Goal: Information Seeking & Learning: Learn about a topic

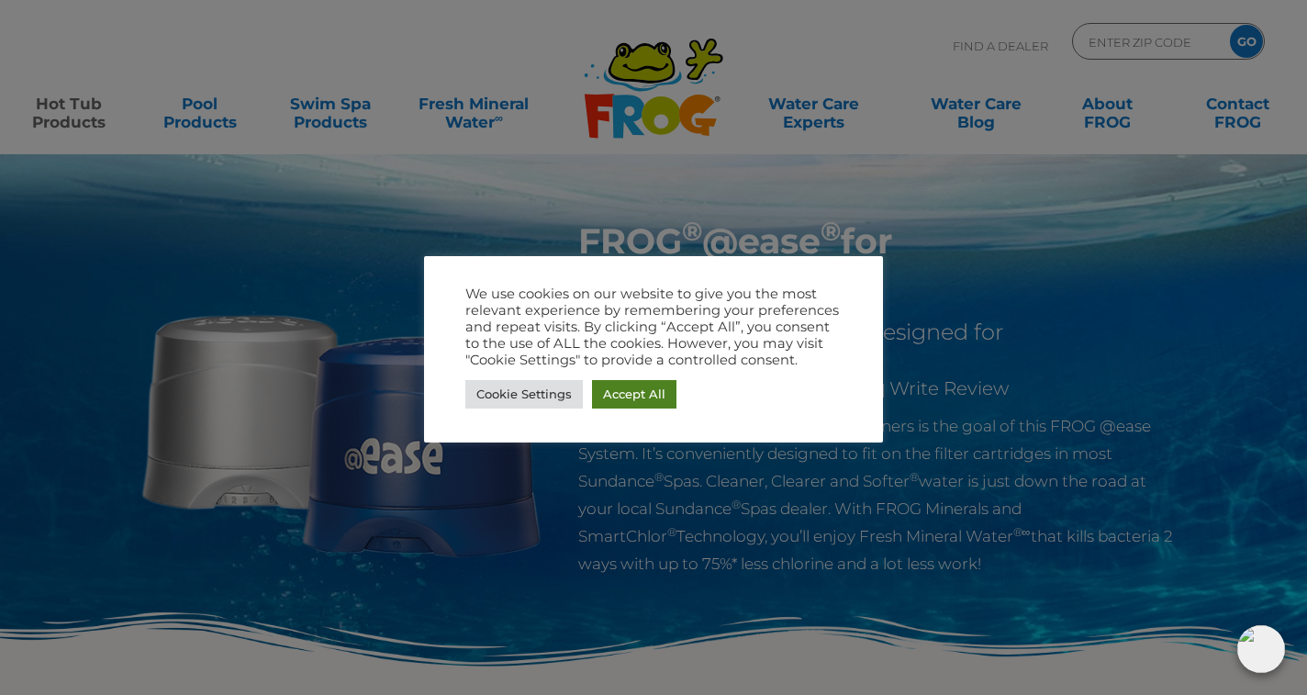
click at [658, 382] on link "Accept All" at bounding box center [634, 394] width 84 height 28
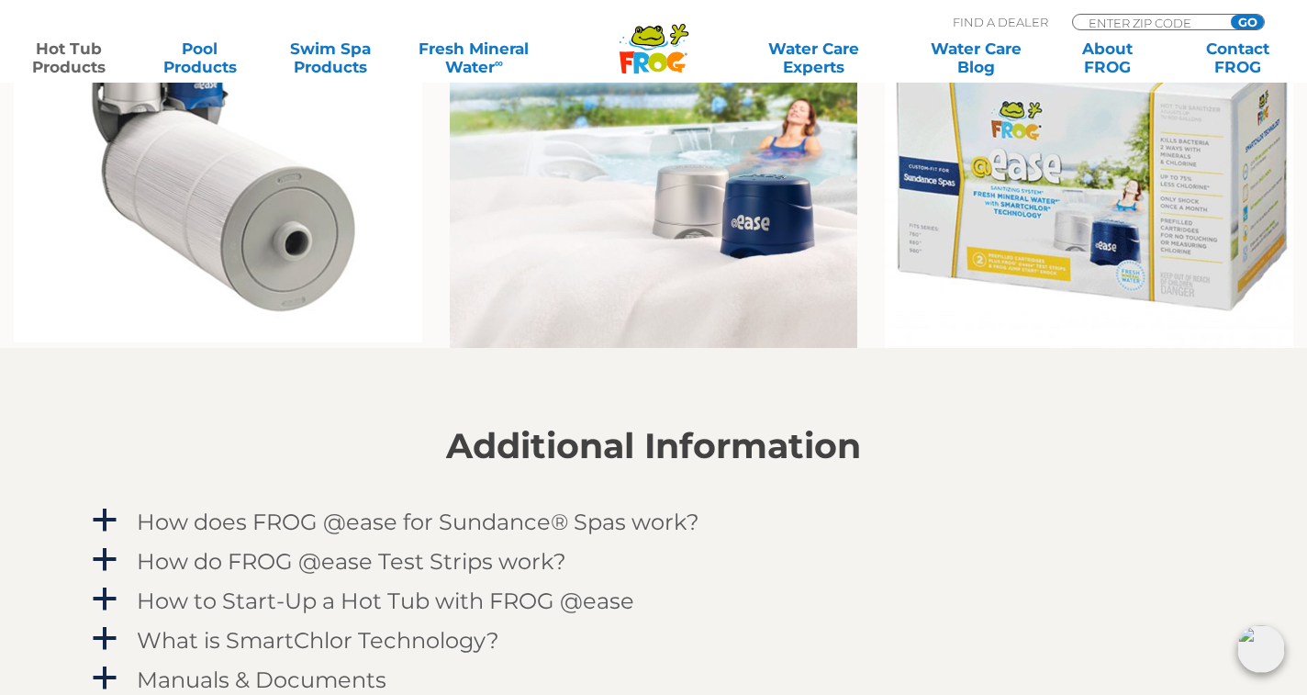
scroll to position [1518, 0]
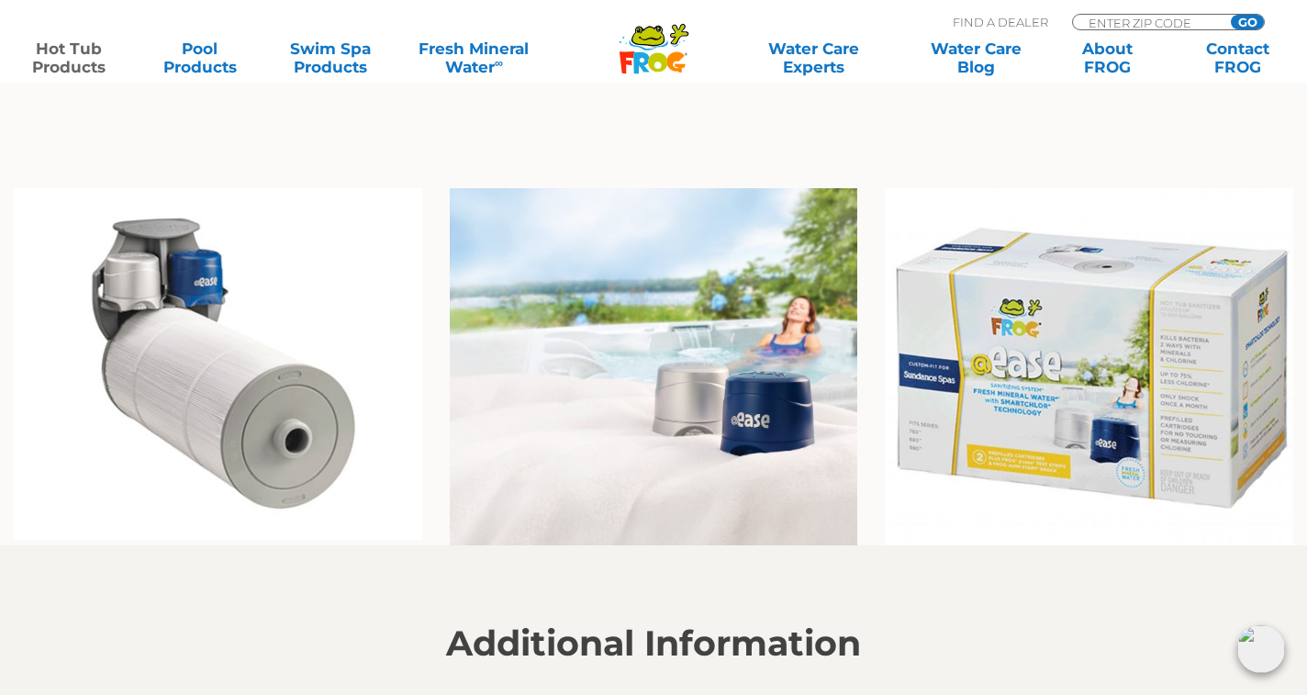
scroll to position [1369, 0]
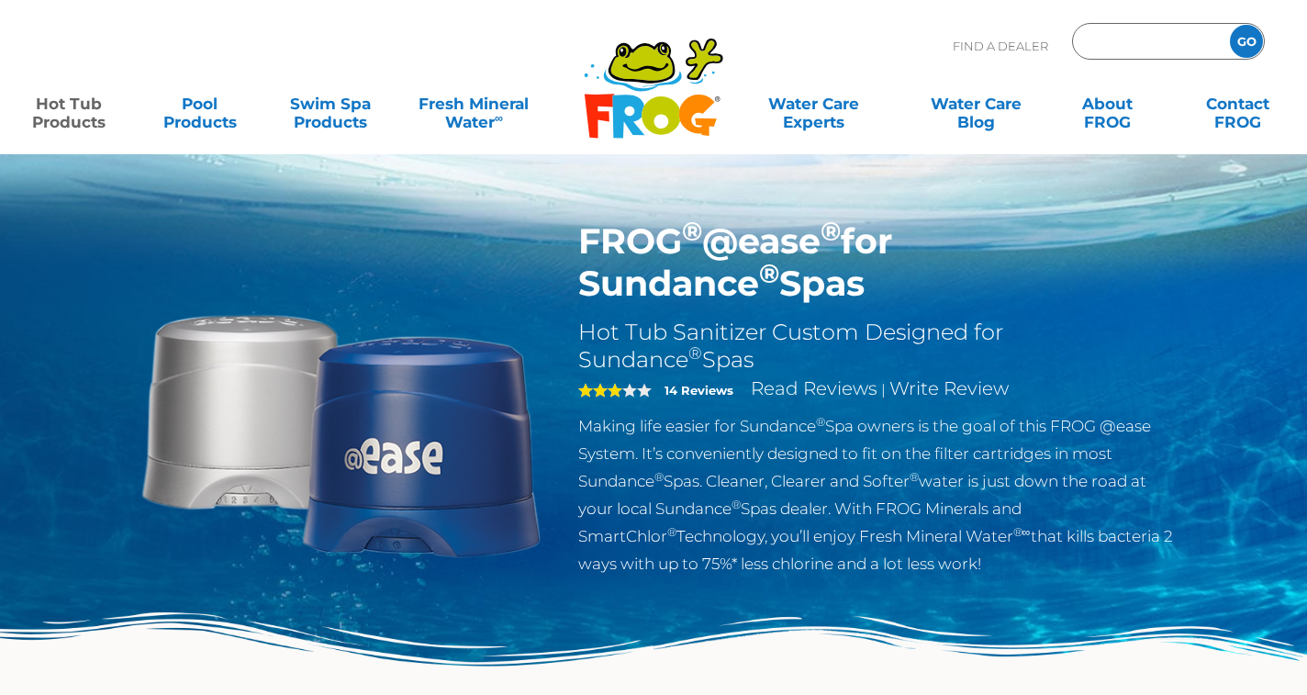
click at [1111, 42] on input "Zip Code Form" at bounding box center [1149, 41] width 124 height 27
type input "03857"
click at [1241, 43] on input "GO" at bounding box center [1246, 41] width 33 height 33
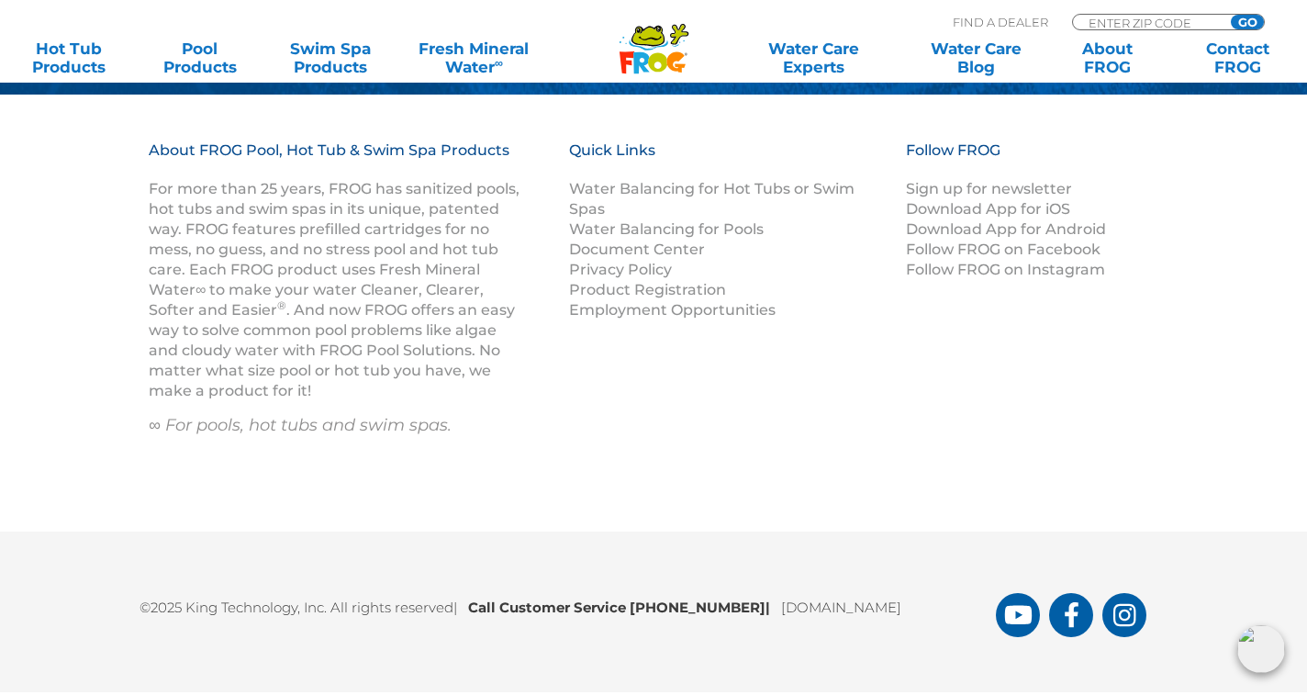
scroll to position [2227, 0]
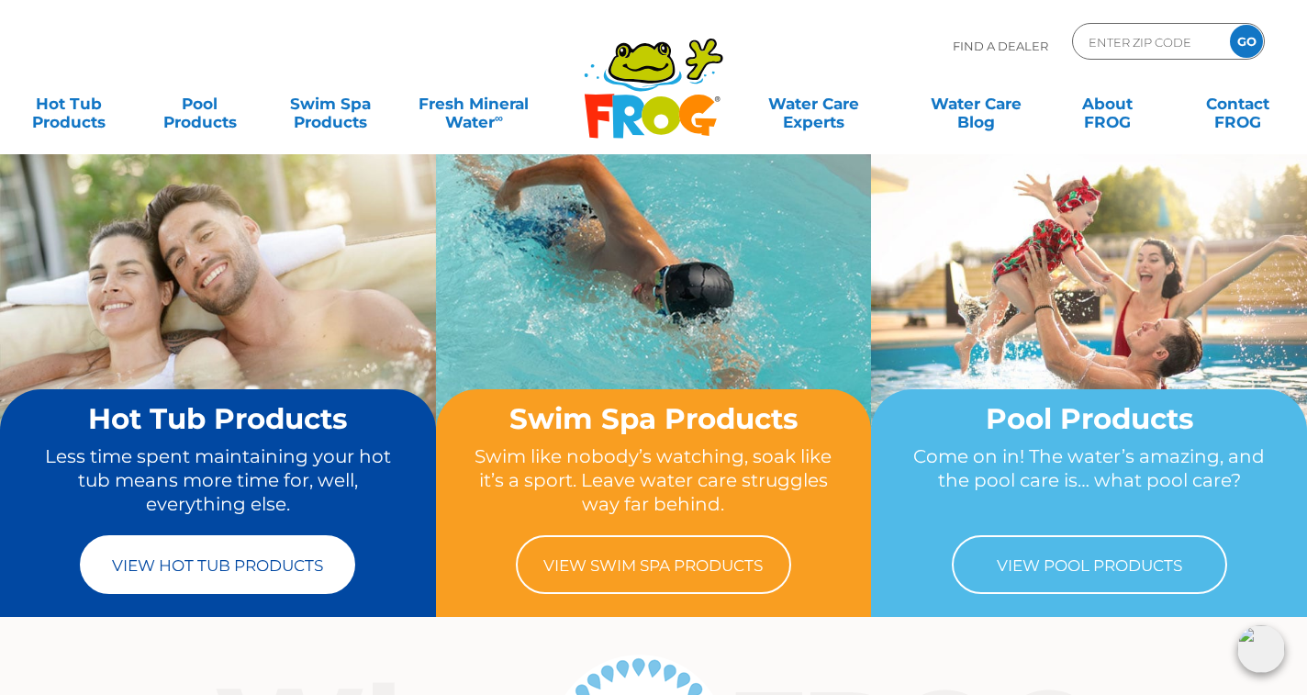
click at [297, 562] on link "View Hot Tub Products" at bounding box center [217, 564] width 275 height 59
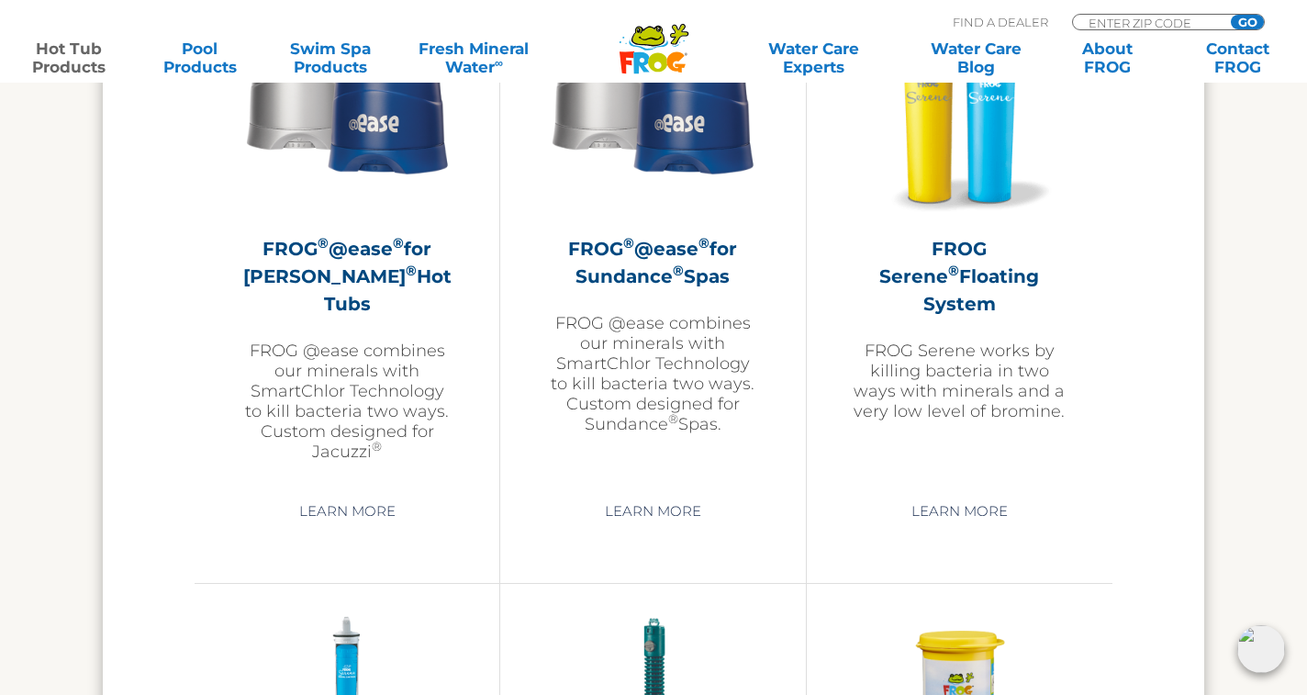
scroll to position [3378, 0]
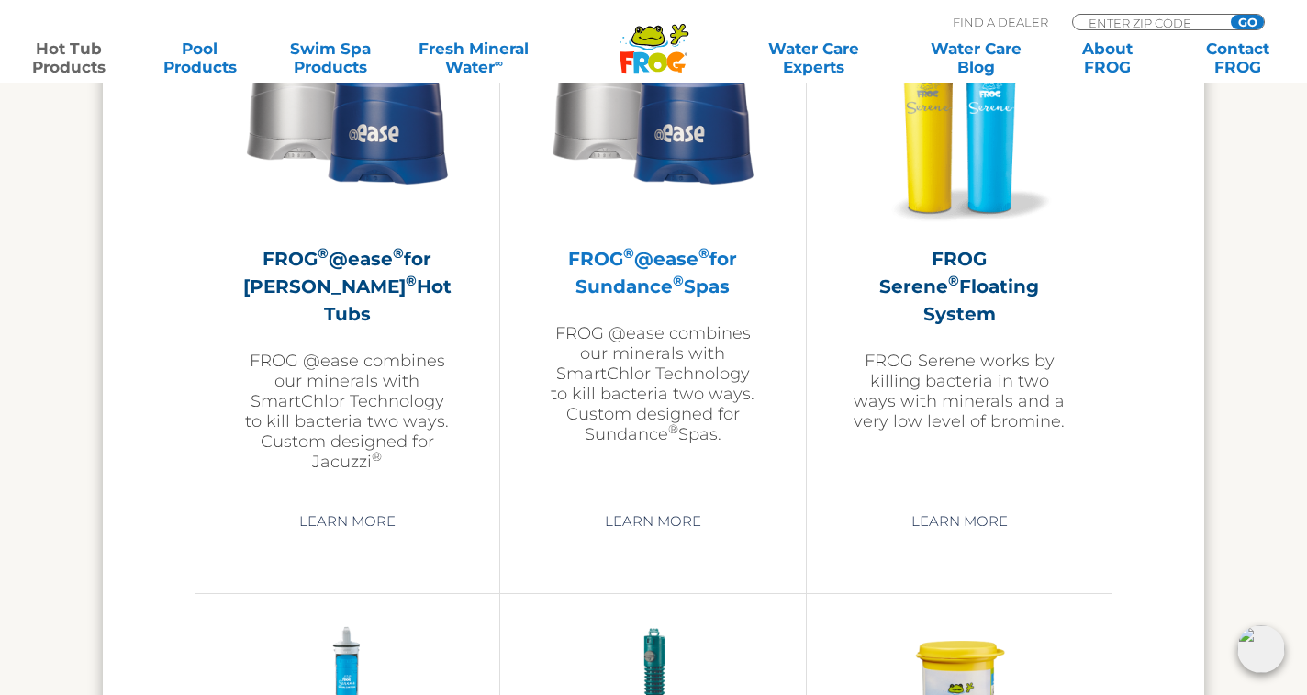
click at [634, 274] on h2 "FROG ® @ease ® for Sundance ® Spas" at bounding box center [652, 272] width 213 height 55
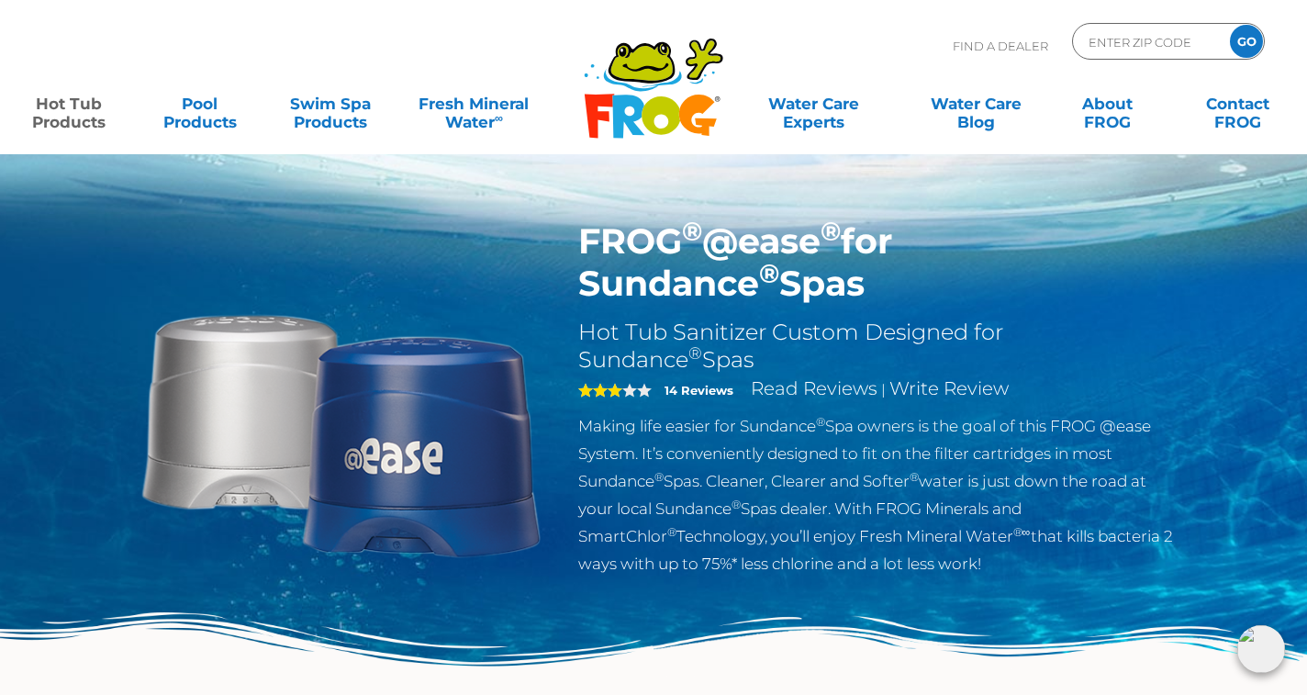
drag, startPoint x: 630, startPoint y: 360, endPoint x: 585, endPoint y: 321, distance: 59.2
click at [585, 321] on h2 "Hot Tub Sanitizer Custom Designed for Sundance ® Spas" at bounding box center [877, 345] width 599 height 55
copy h2 "Hot Tub Sanitizer Custom Designed for Sundance ® Spas"
